Goal: Browse casually

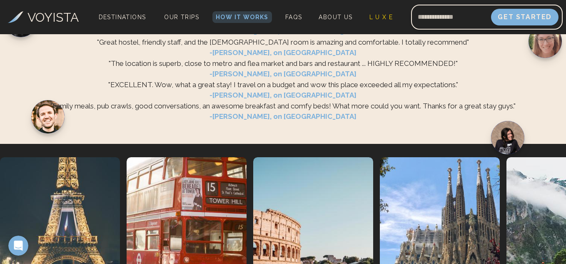
click at [359, 111] on span "-[PERSON_NAME], on [GEOGRAPHIC_DATA]" at bounding box center [282, 116] width 541 height 11
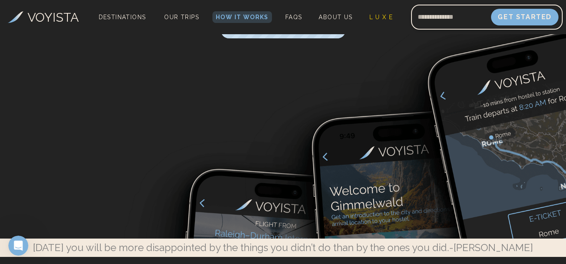
scroll to position [2881, 0]
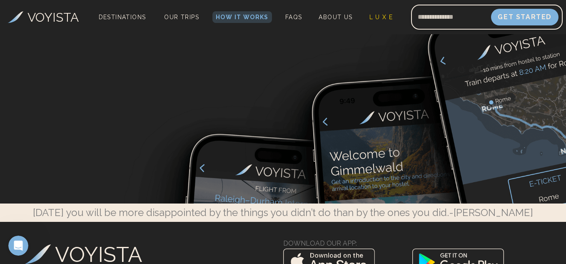
click at [229, 42] on img at bounding box center [283, 165] width 566 height 424
